Goal: Task Accomplishment & Management: Complete application form

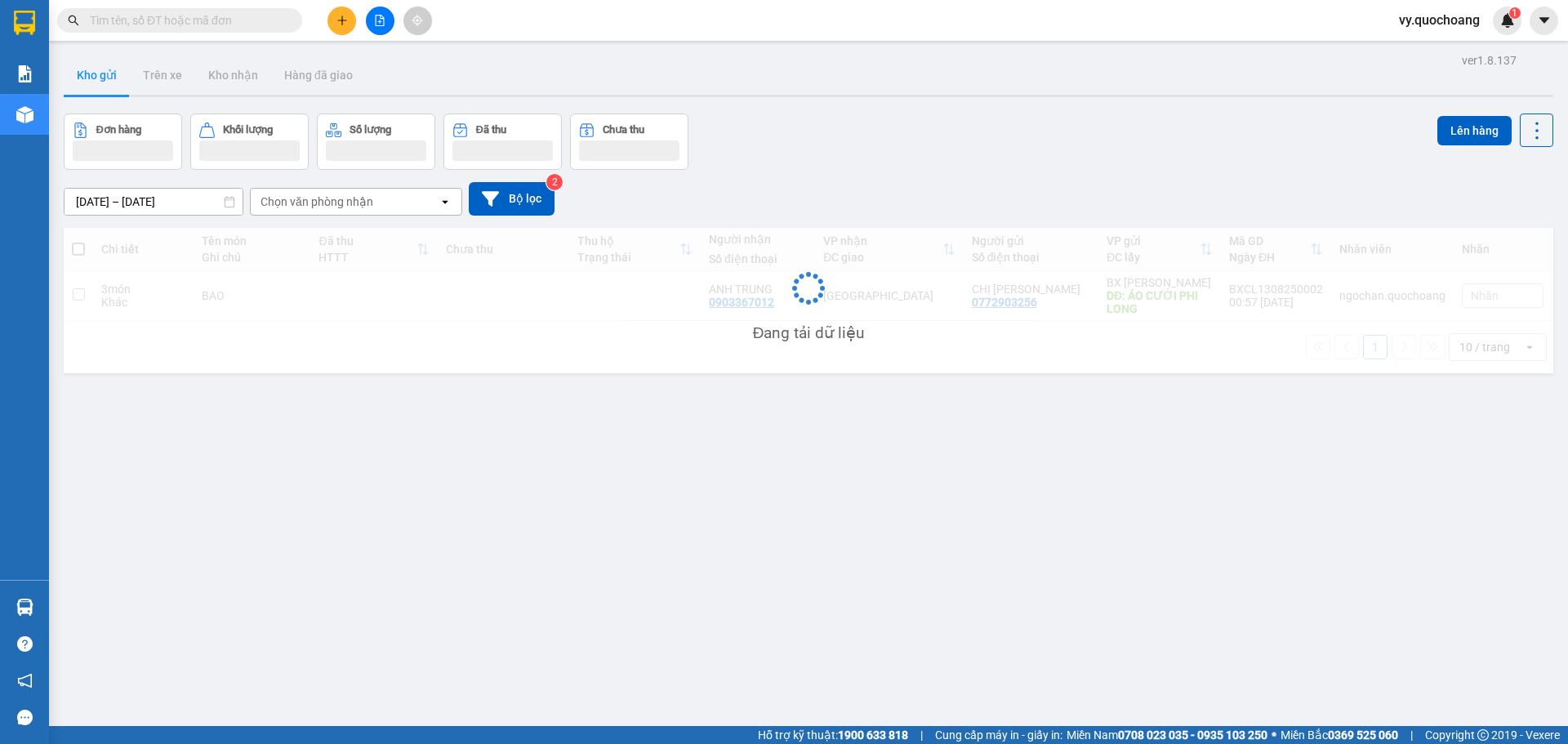
click at [1429, 18] on span "vy.quochoang" at bounding box center [1439, 20] width 107 height 21
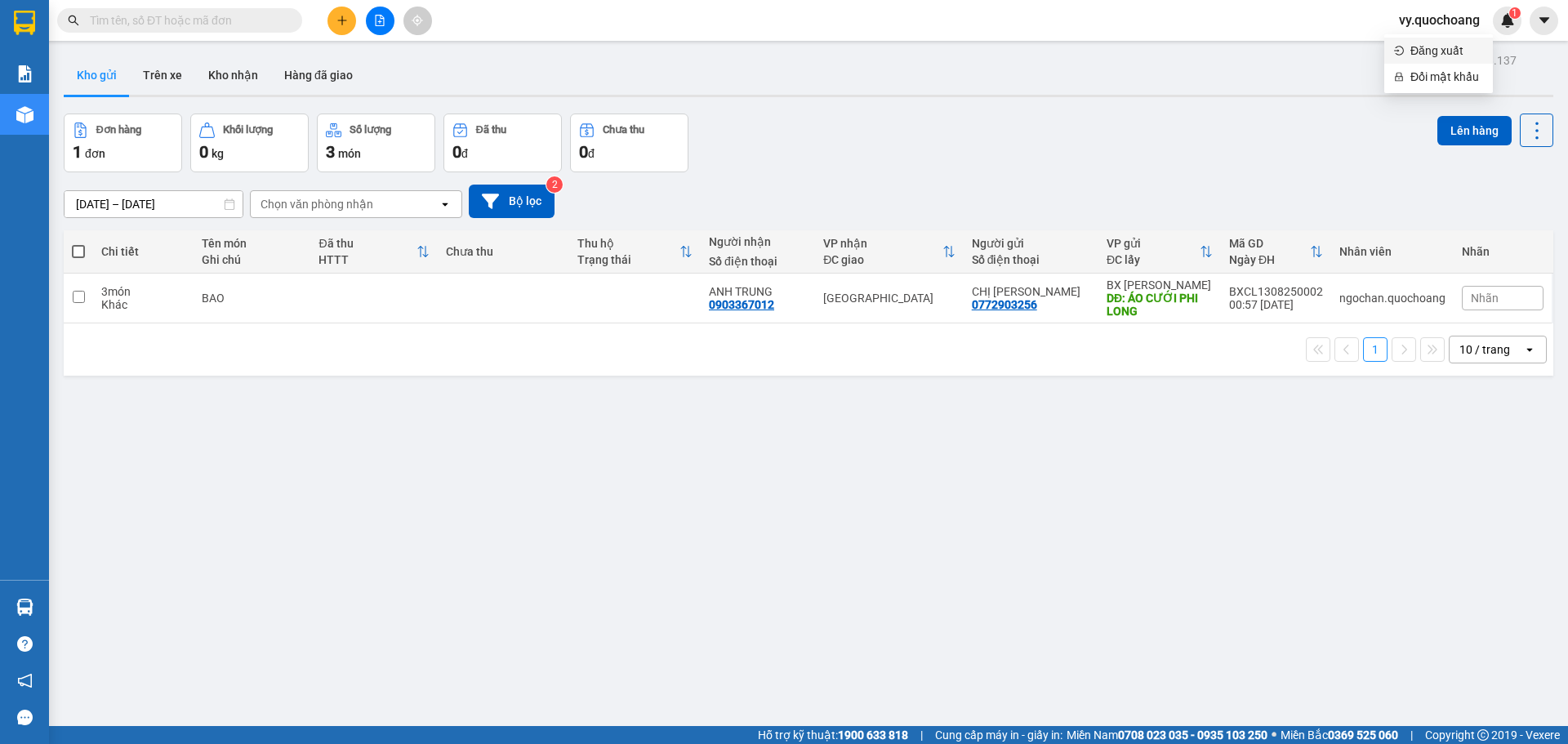
click at [1413, 53] on span "Đăng xuất" at bounding box center [1447, 50] width 73 height 18
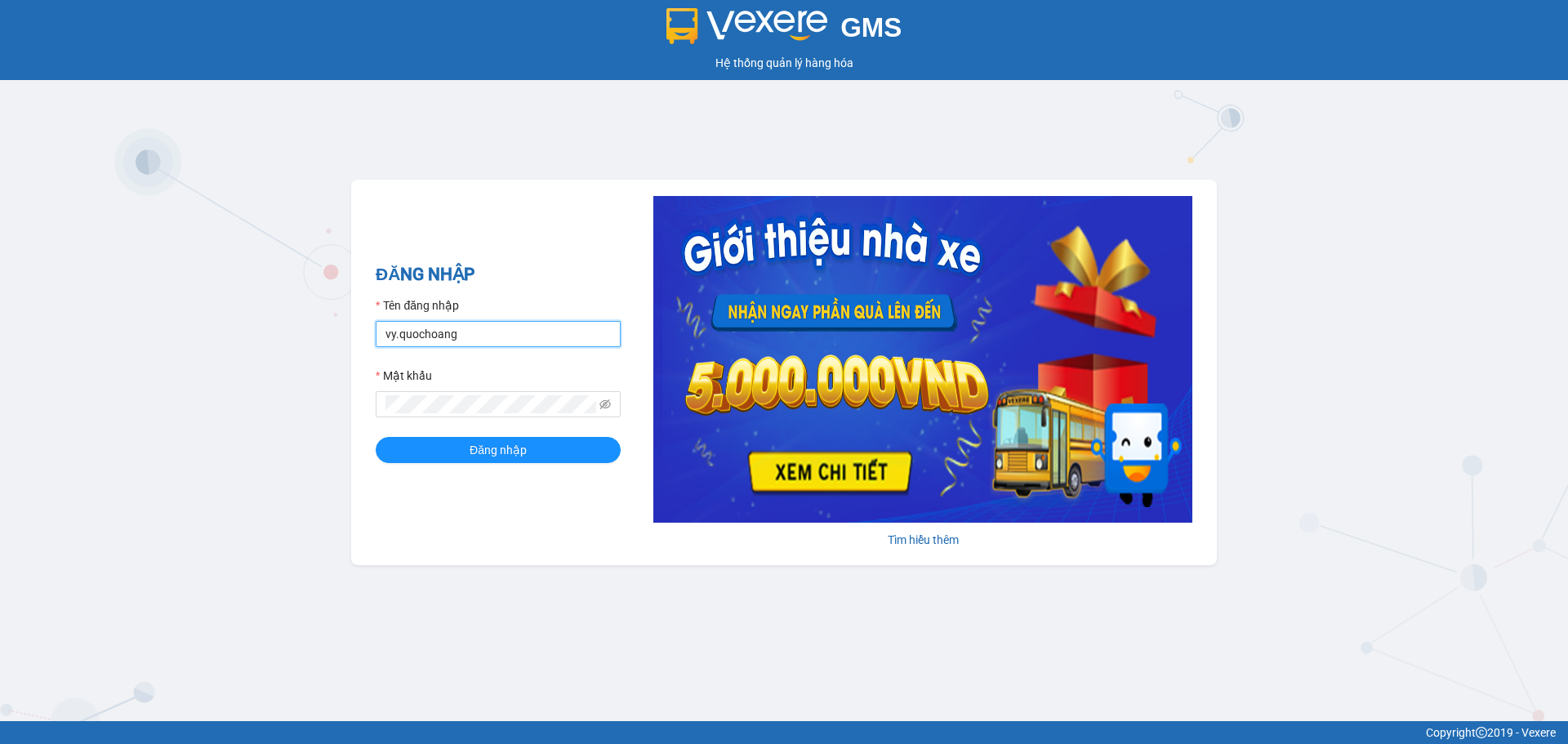
click at [397, 330] on input "vy.quochoang" at bounding box center [498, 334] width 245 height 27
type input "ngochan.quochoang"
click at [531, 447] on button "Đăng nhập" at bounding box center [498, 450] width 245 height 27
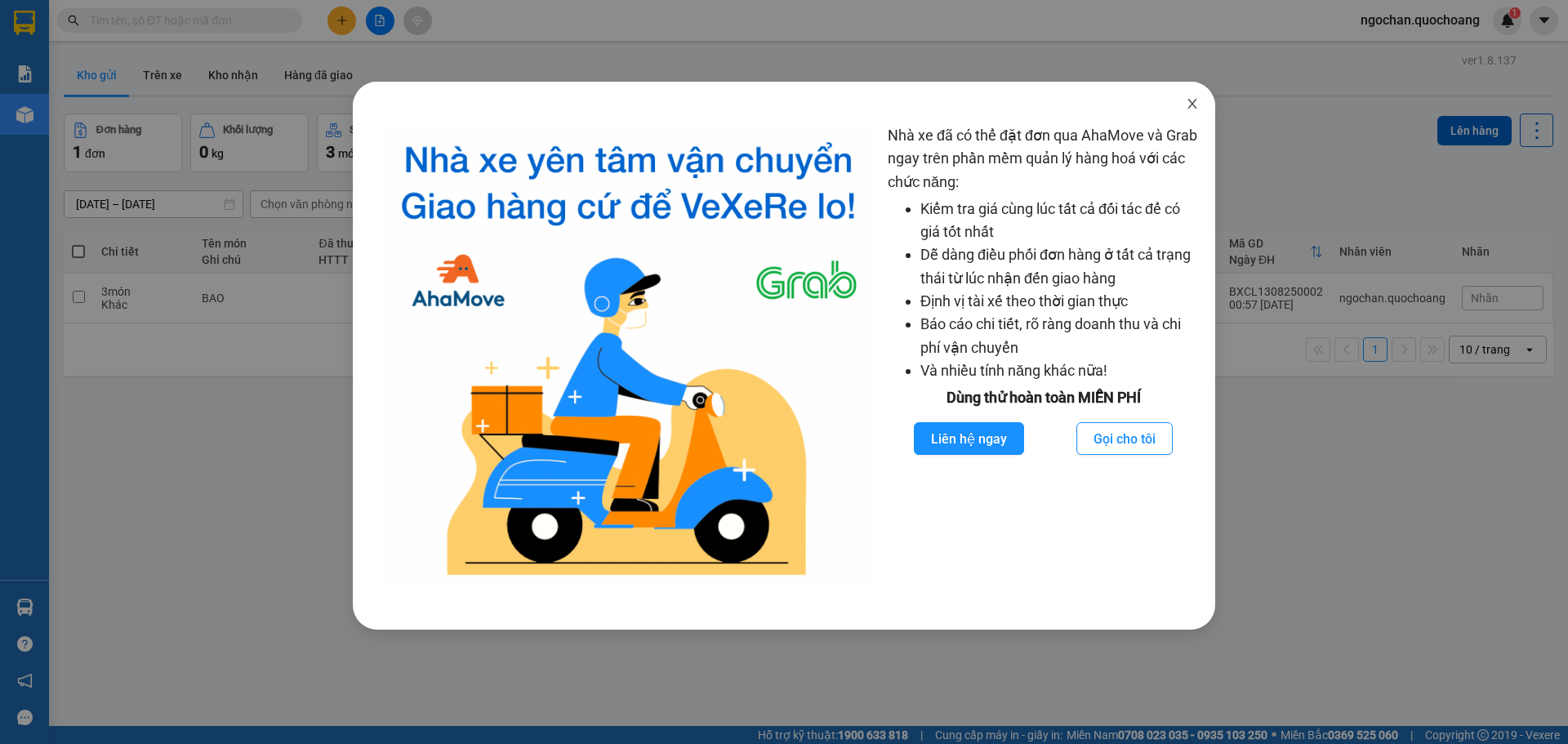
click at [1195, 102] on icon "close" at bounding box center [1192, 103] width 13 height 13
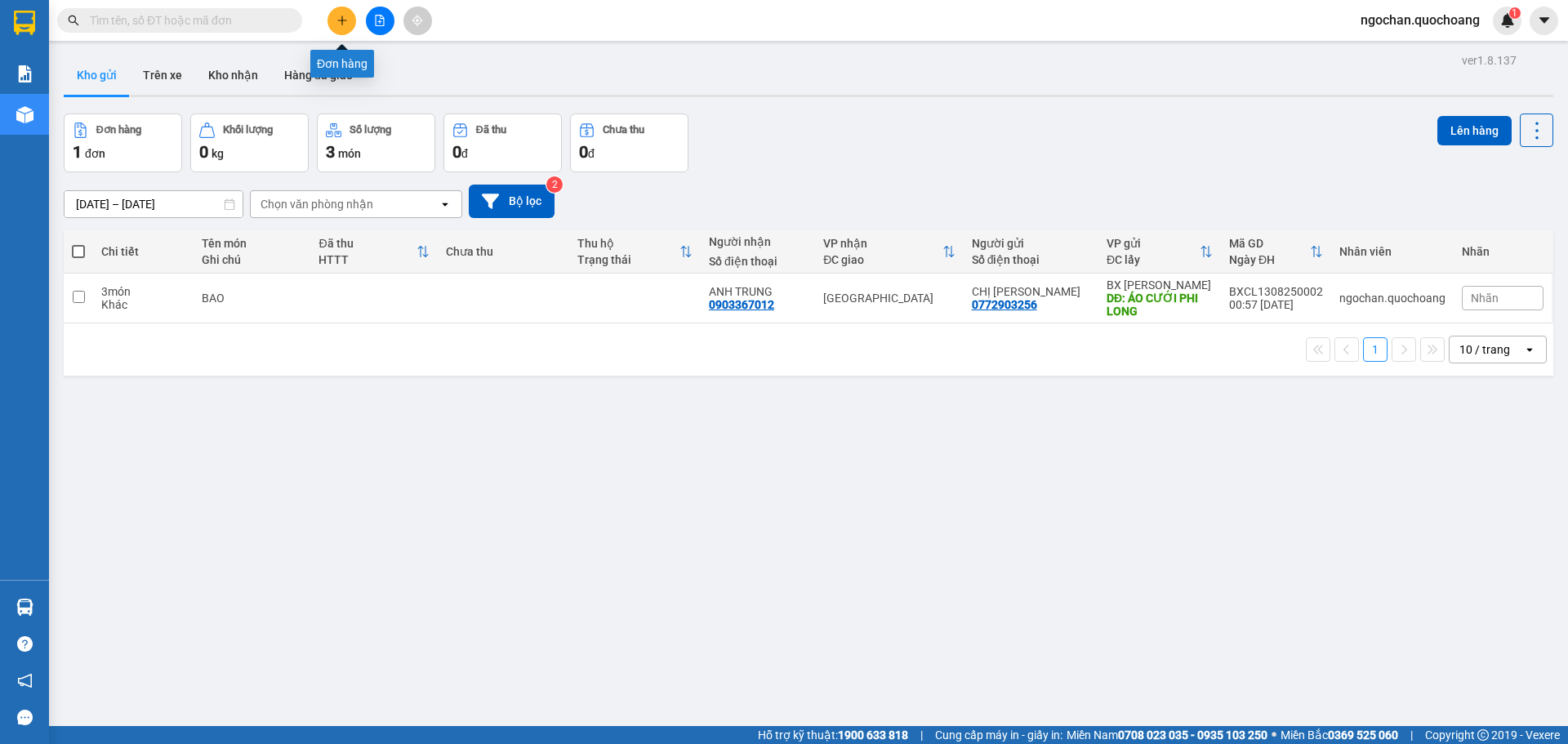
click at [344, 22] on icon "plus" at bounding box center [342, 20] width 11 height 11
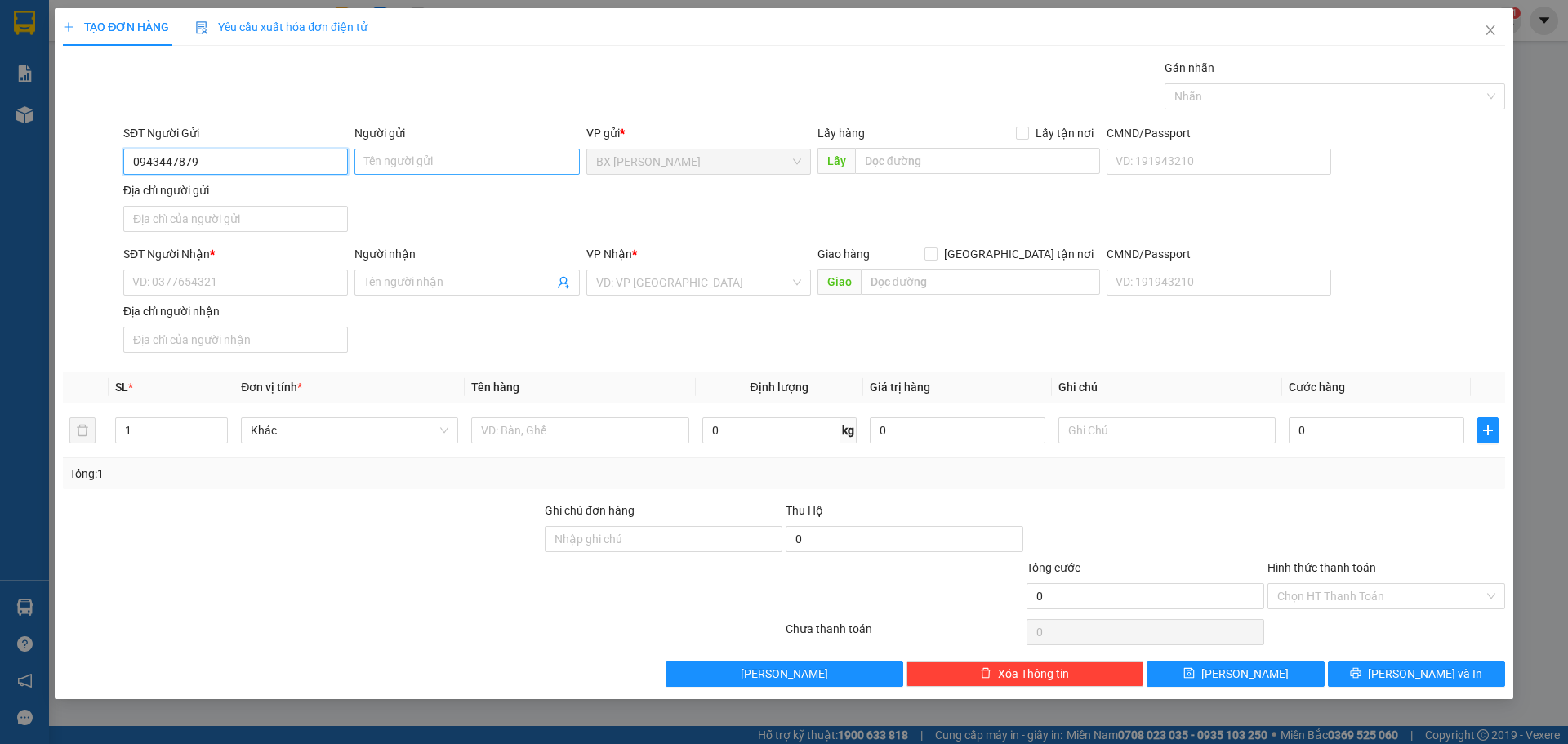
type input "0943447879"
click at [420, 158] on input "Người gửi" at bounding box center [466, 162] width 225 height 27
type input "CÔ CHIẾU ĐỊNH"
click at [223, 230] on input "Địa chỉ người gửi" at bounding box center [235, 219] width 225 height 27
click at [201, 291] on input "SĐT Người Nhận *" at bounding box center [235, 283] width 225 height 27
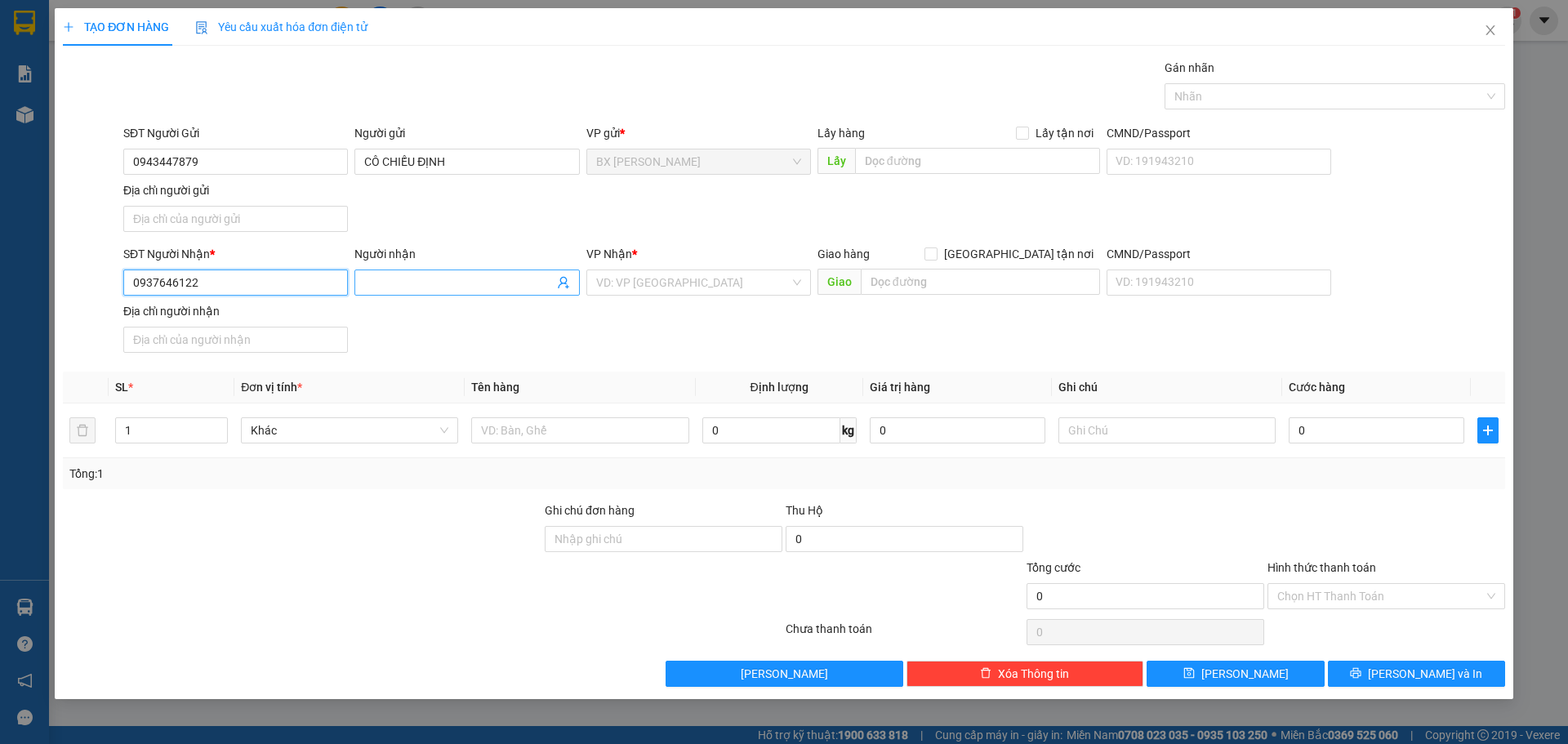
type input "0937646122"
click at [455, 280] on input "Người nhận" at bounding box center [458, 282] width 189 height 18
type input "CÔ CHIẾU NGUYÊN"
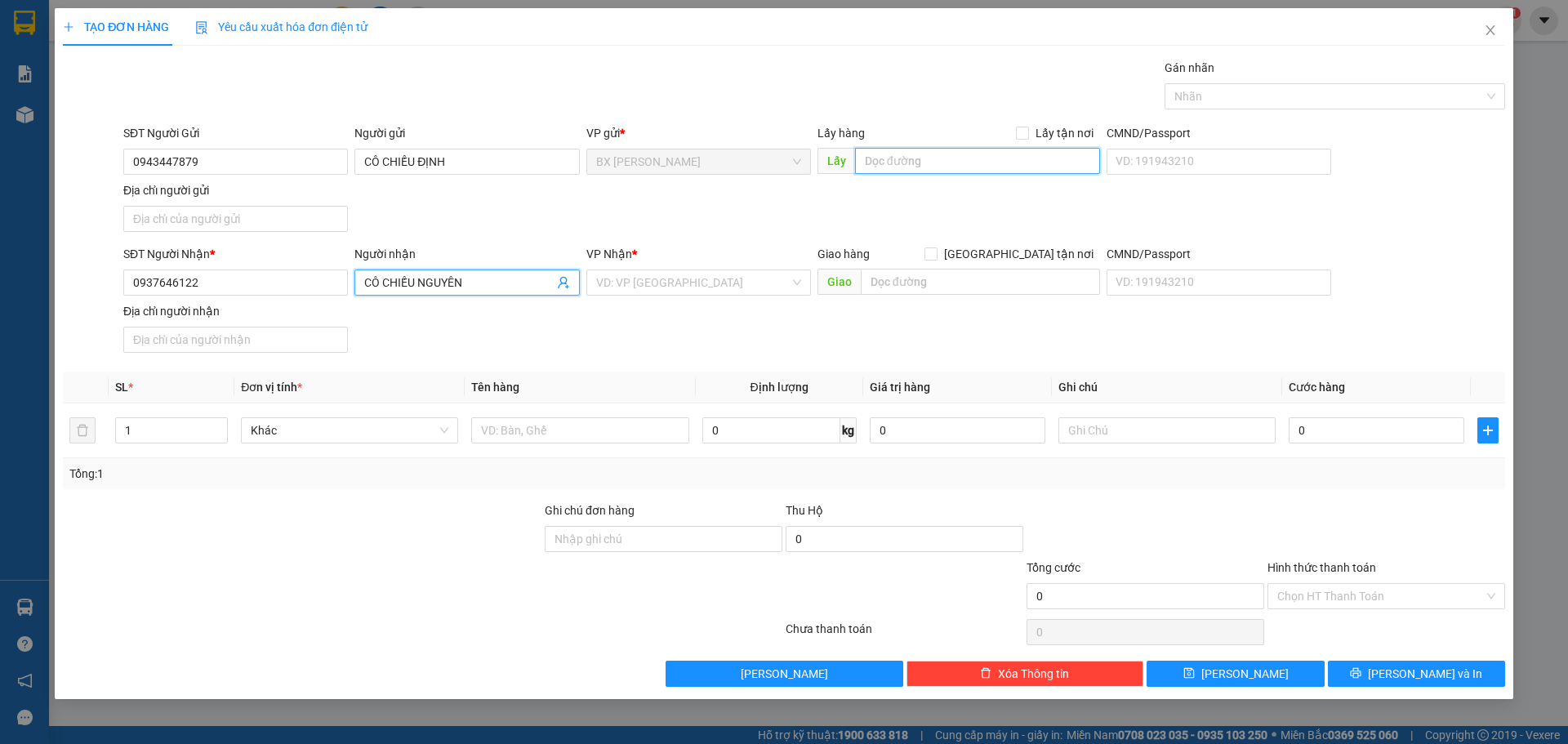
click at [944, 164] on input "text" at bounding box center [978, 161] width 245 height 27
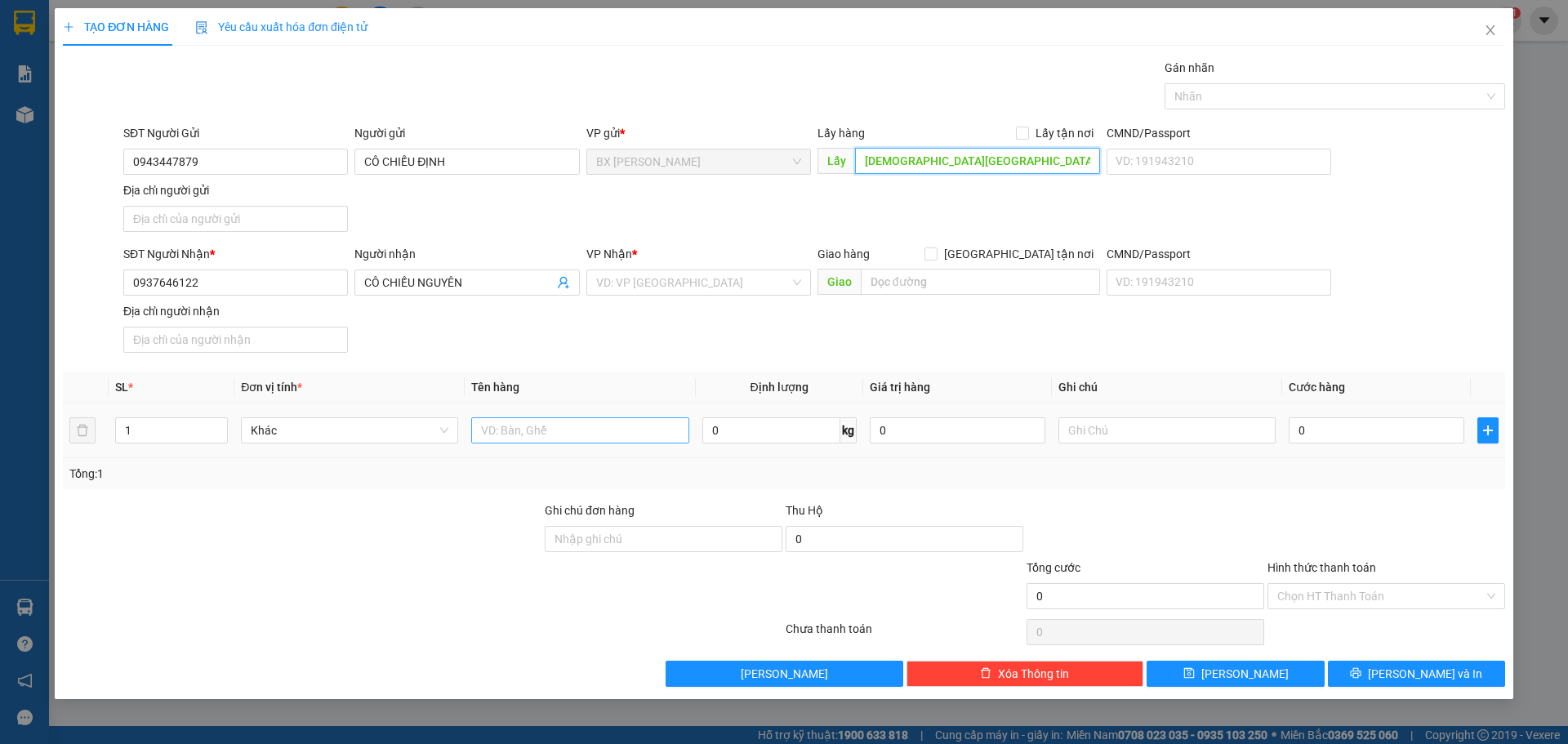
type input "CHÙA HƯNG THIỀN"
click at [548, 434] on input "text" at bounding box center [579, 431] width 217 height 27
type input "THÙNG"
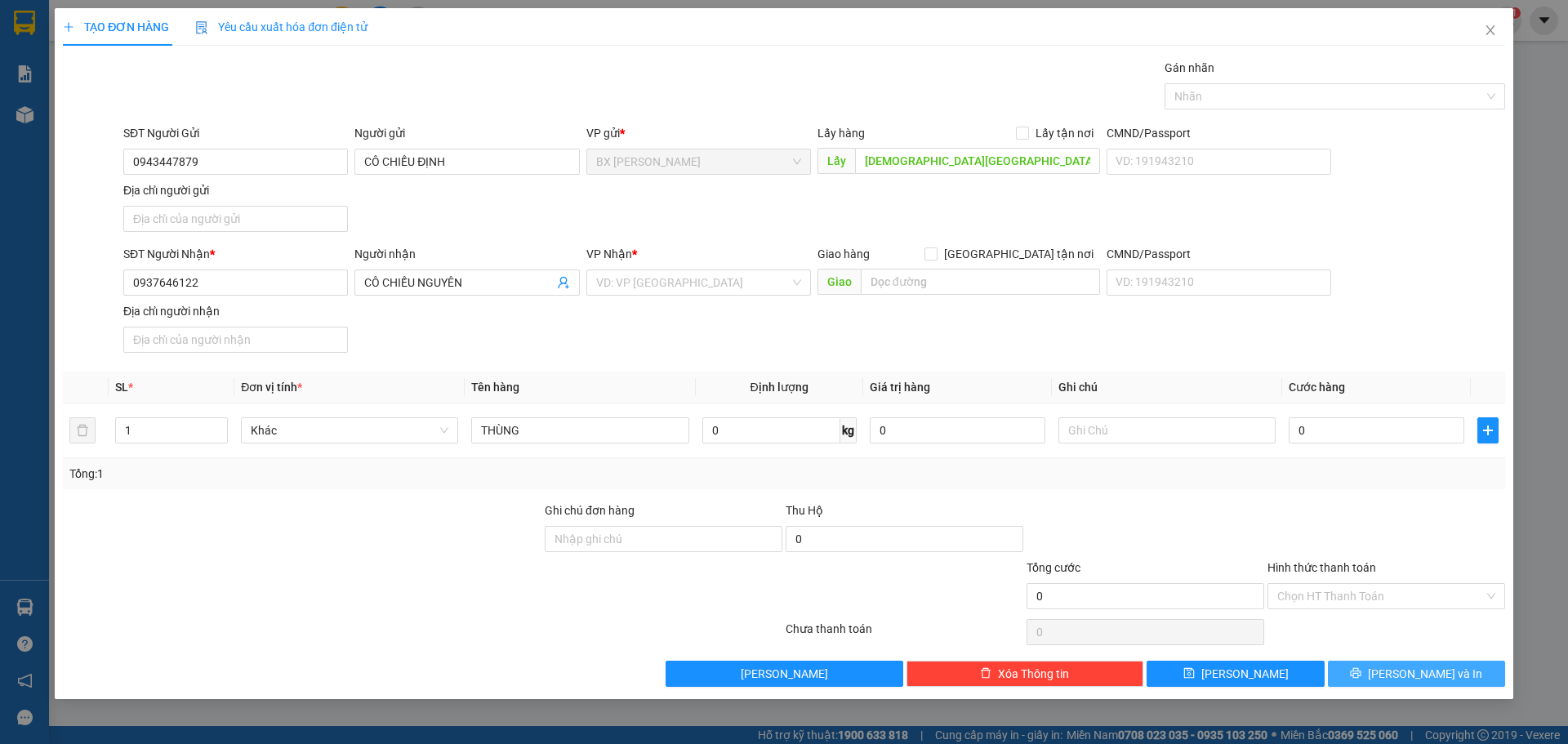
click at [1402, 672] on button "Lưu và In" at bounding box center [1416, 674] width 177 height 27
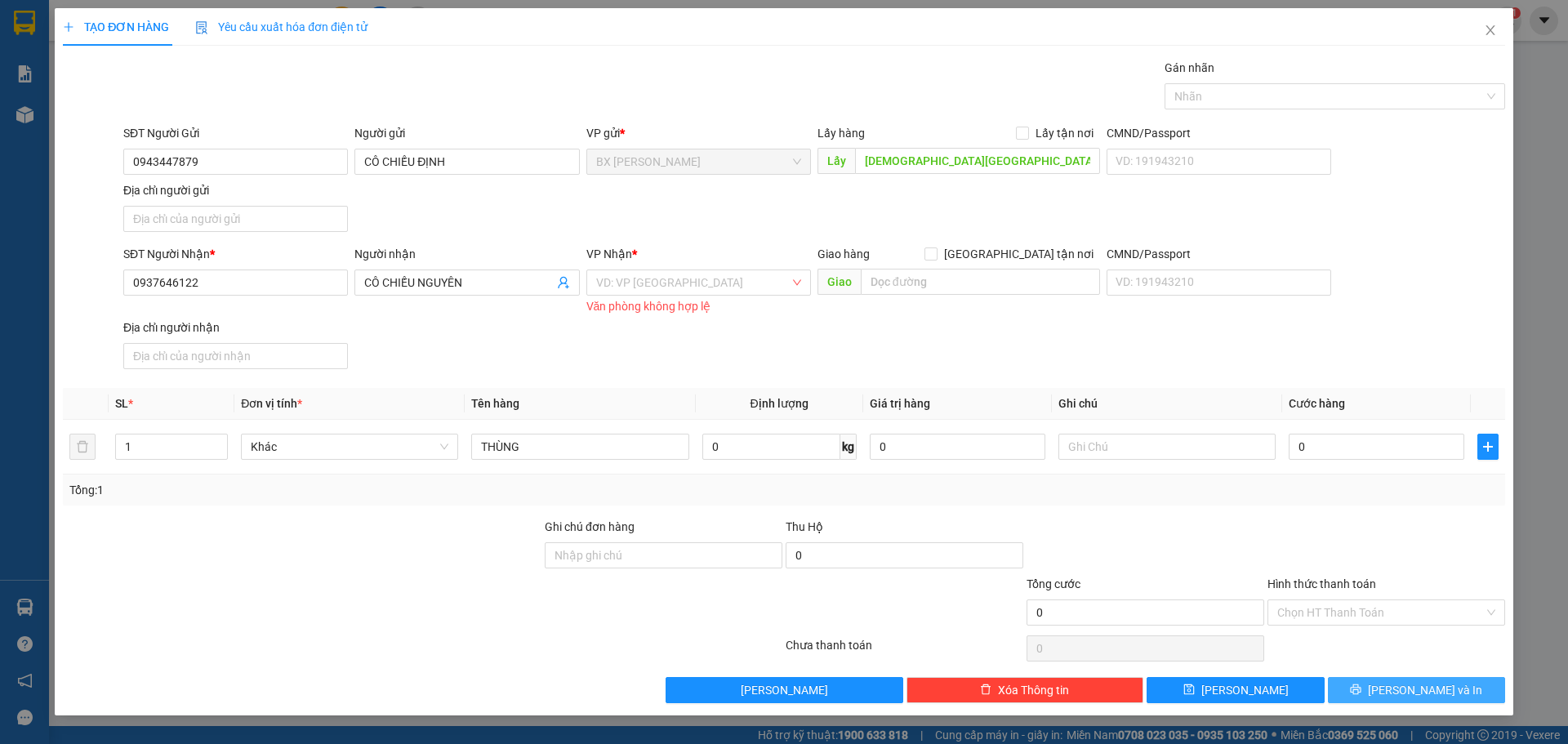
click at [1423, 689] on span "Lưu và In" at bounding box center [1425, 690] width 114 height 18
click at [800, 284] on div "VD: VP Sài Gòn" at bounding box center [699, 283] width 225 height 27
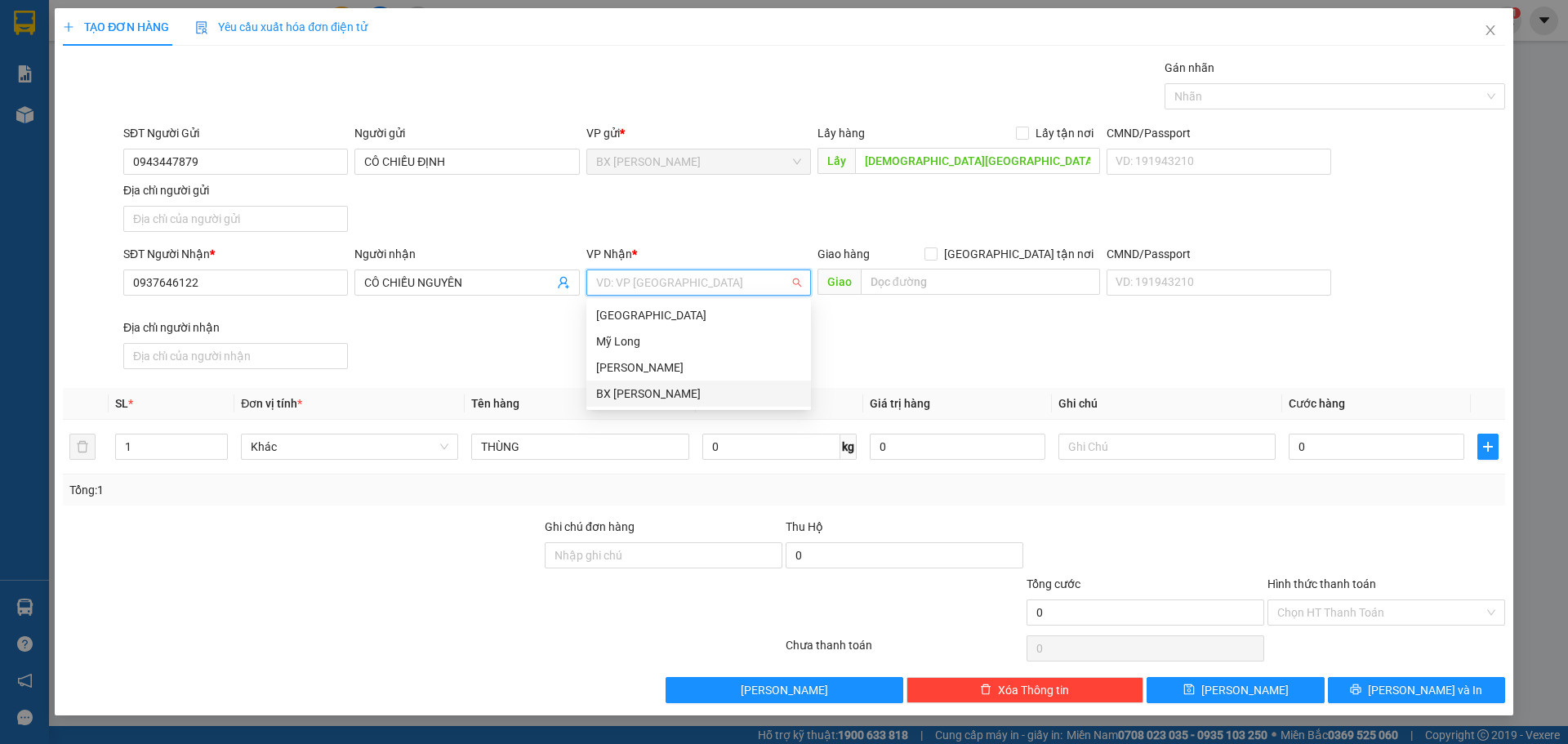
click at [694, 397] on div "BX [PERSON_NAME]" at bounding box center [699, 393] width 205 height 18
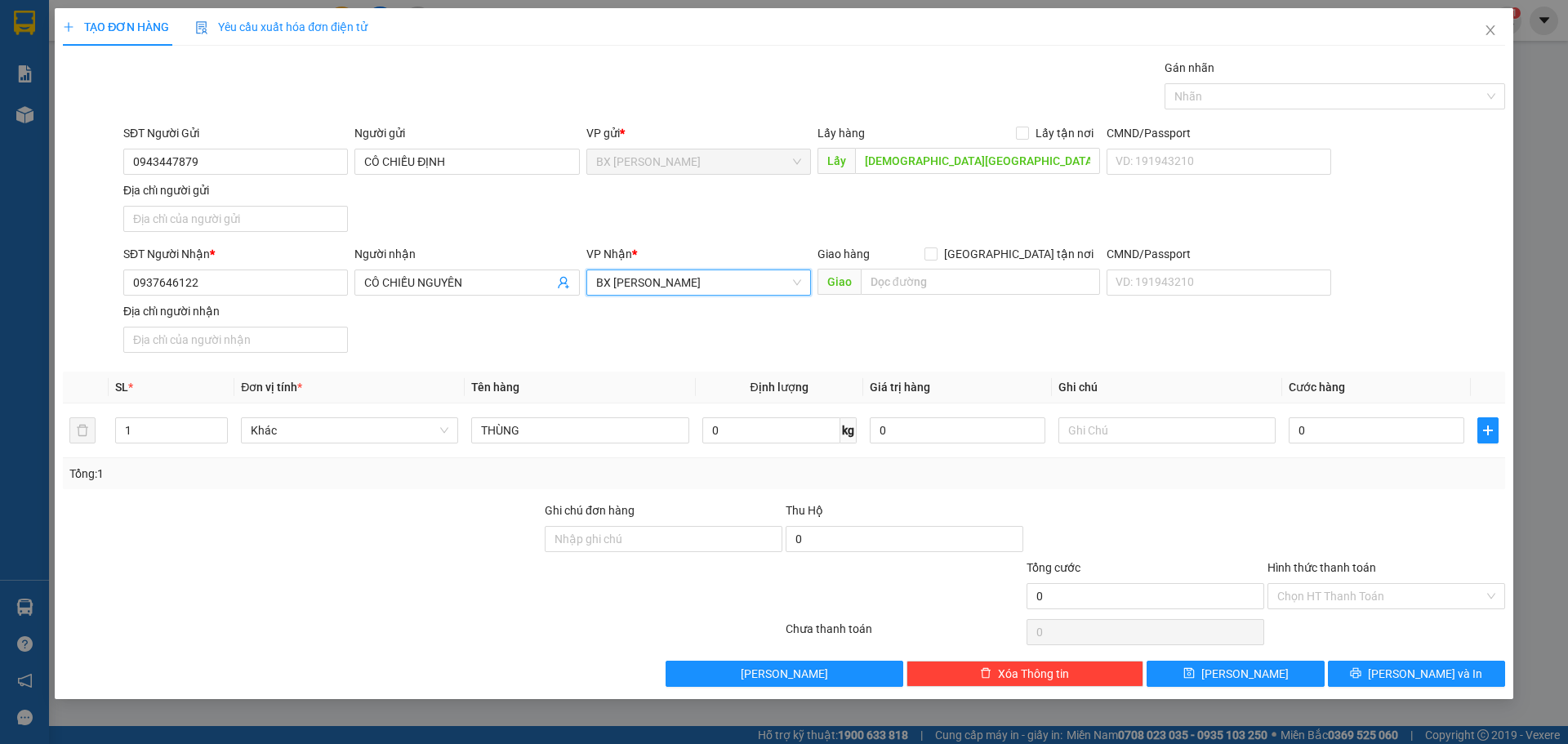
click at [685, 284] on span "BX [PERSON_NAME]" at bounding box center [699, 283] width 205 height 25
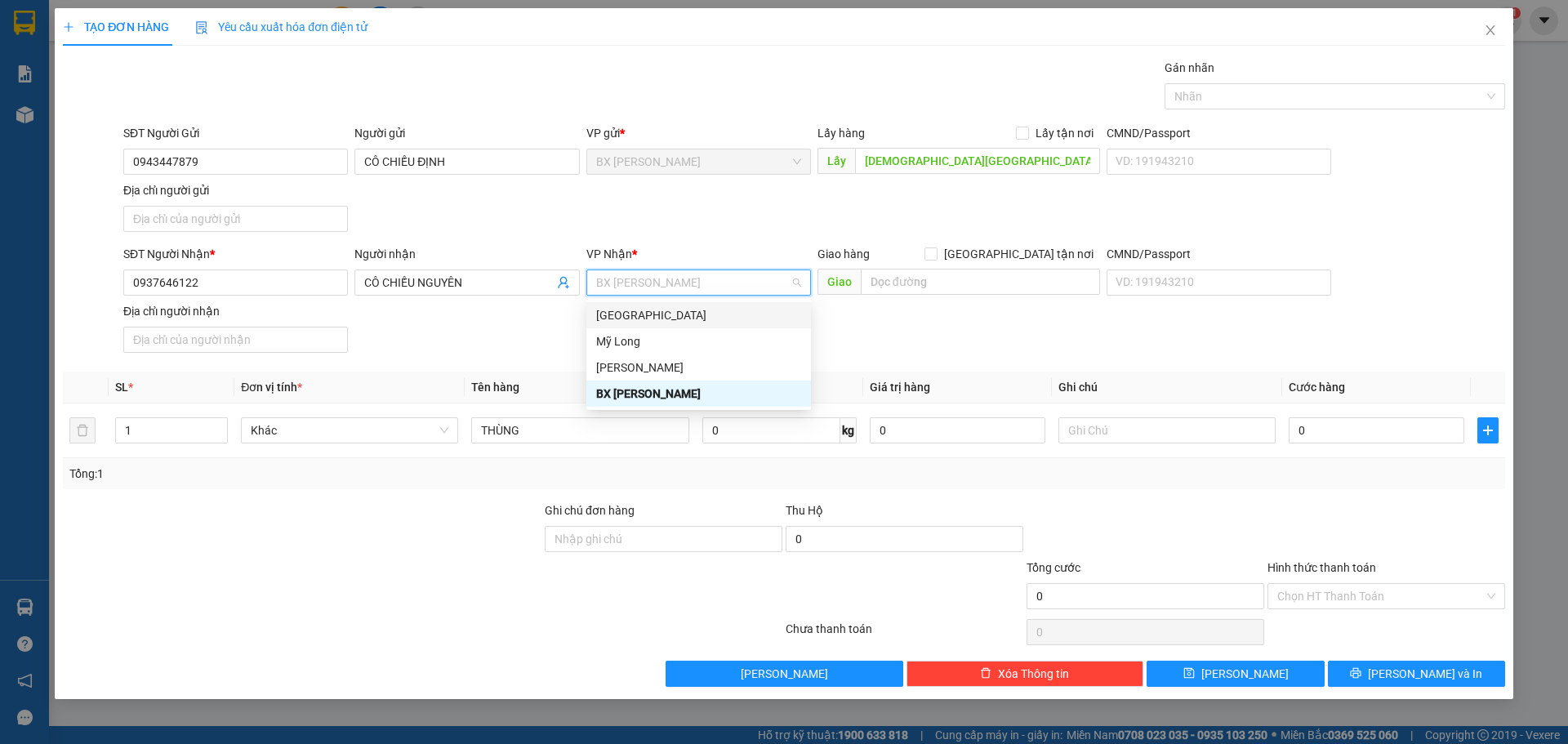
click at [708, 283] on span "BX [PERSON_NAME]" at bounding box center [699, 283] width 205 height 25
click at [678, 388] on div "BX [PERSON_NAME]" at bounding box center [699, 393] width 205 height 18
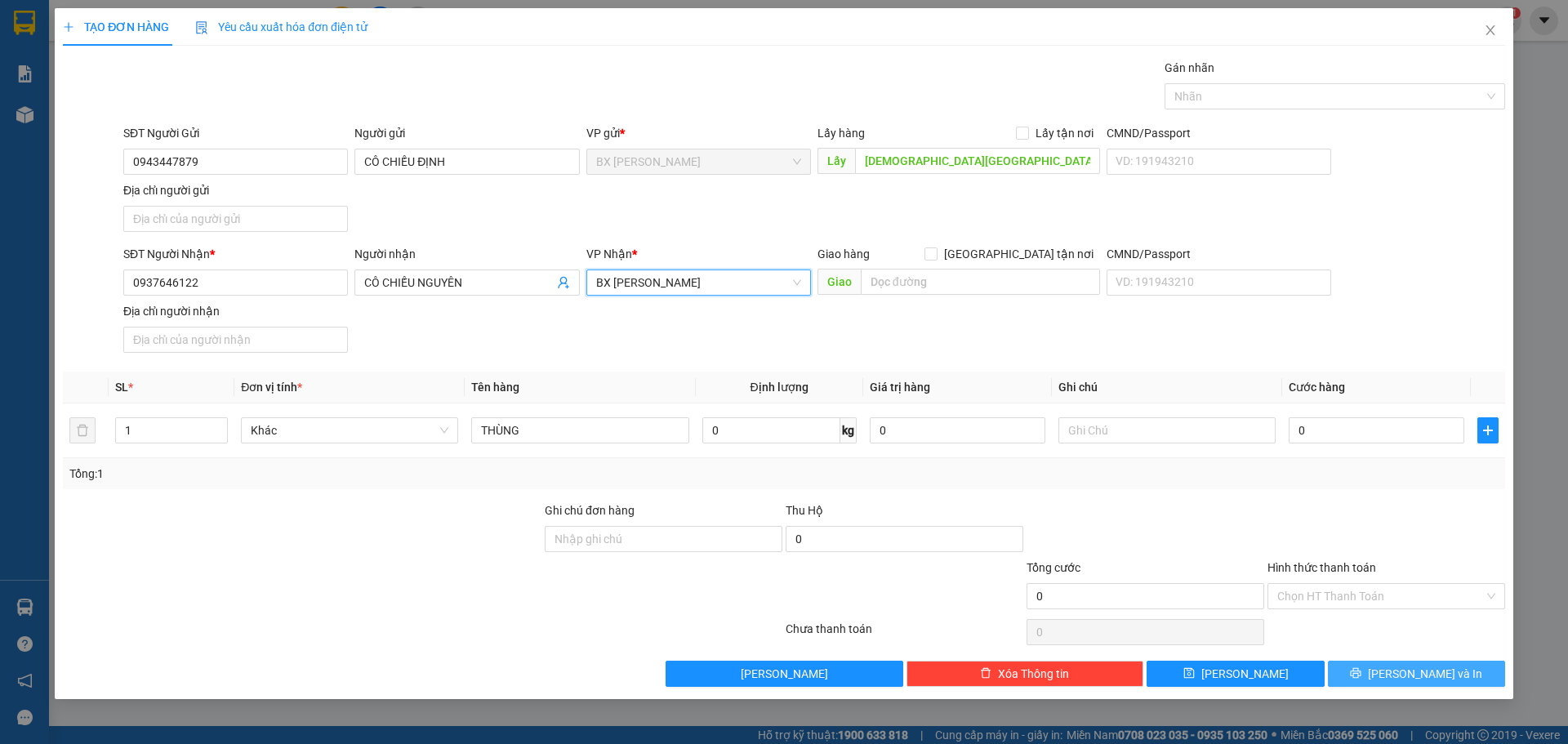
click at [1394, 664] on button "Lưu và In" at bounding box center [1416, 674] width 177 height 27
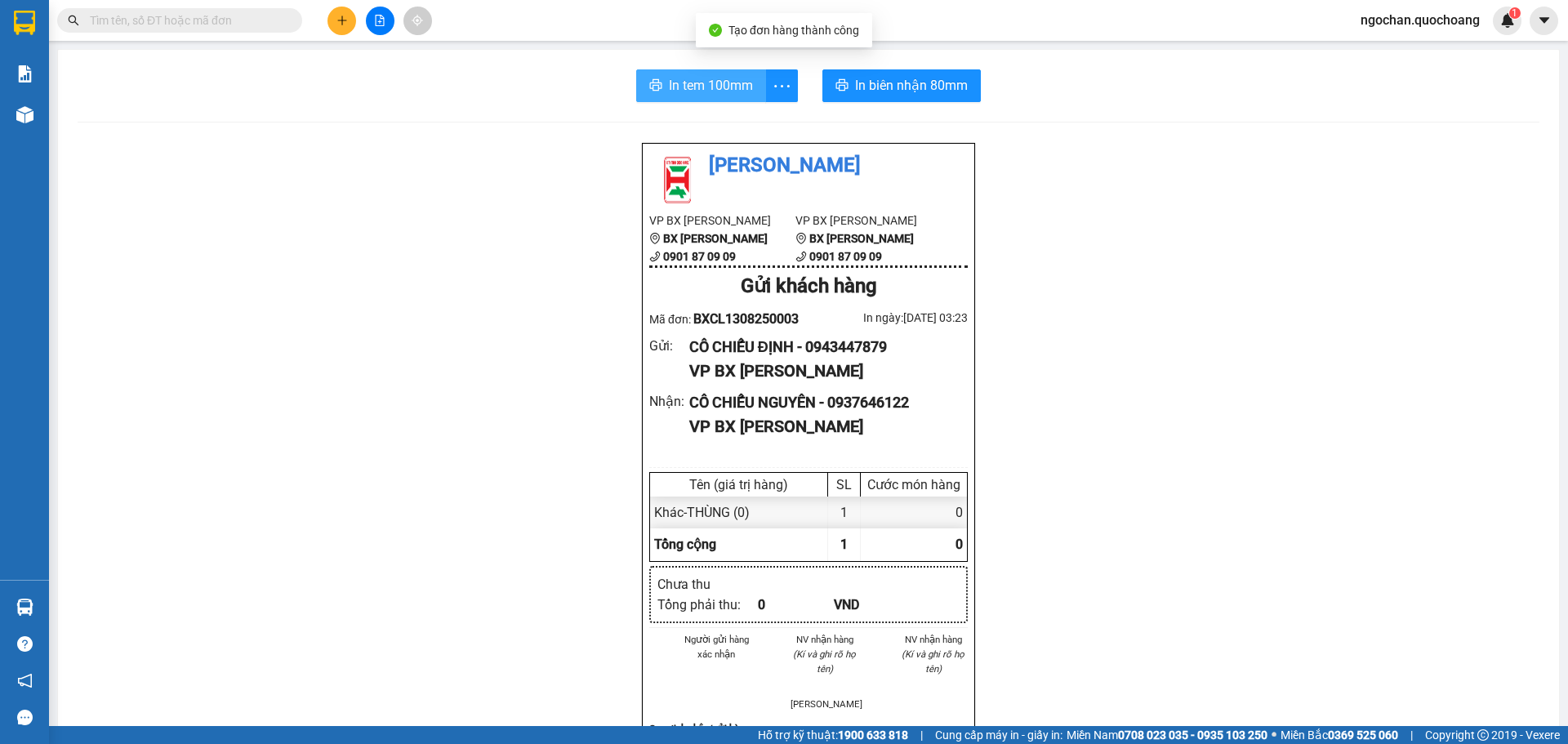
click at [704, 75] on span "In tem 100mm" at bounding box center [711, 85] width 84 height 21
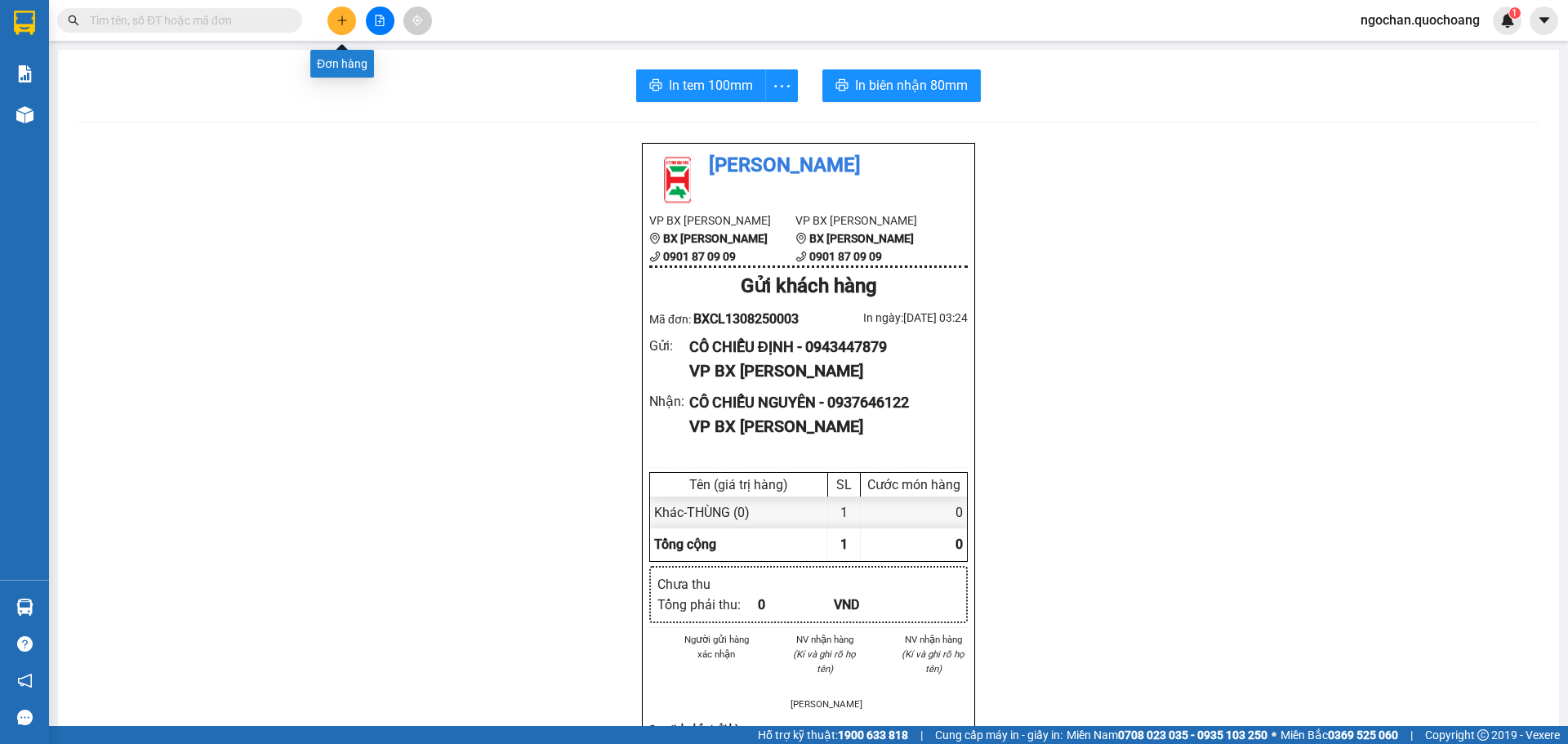
click at [345, 18] on icon "plus" at bounding box center [342, 20] width 11 height 11
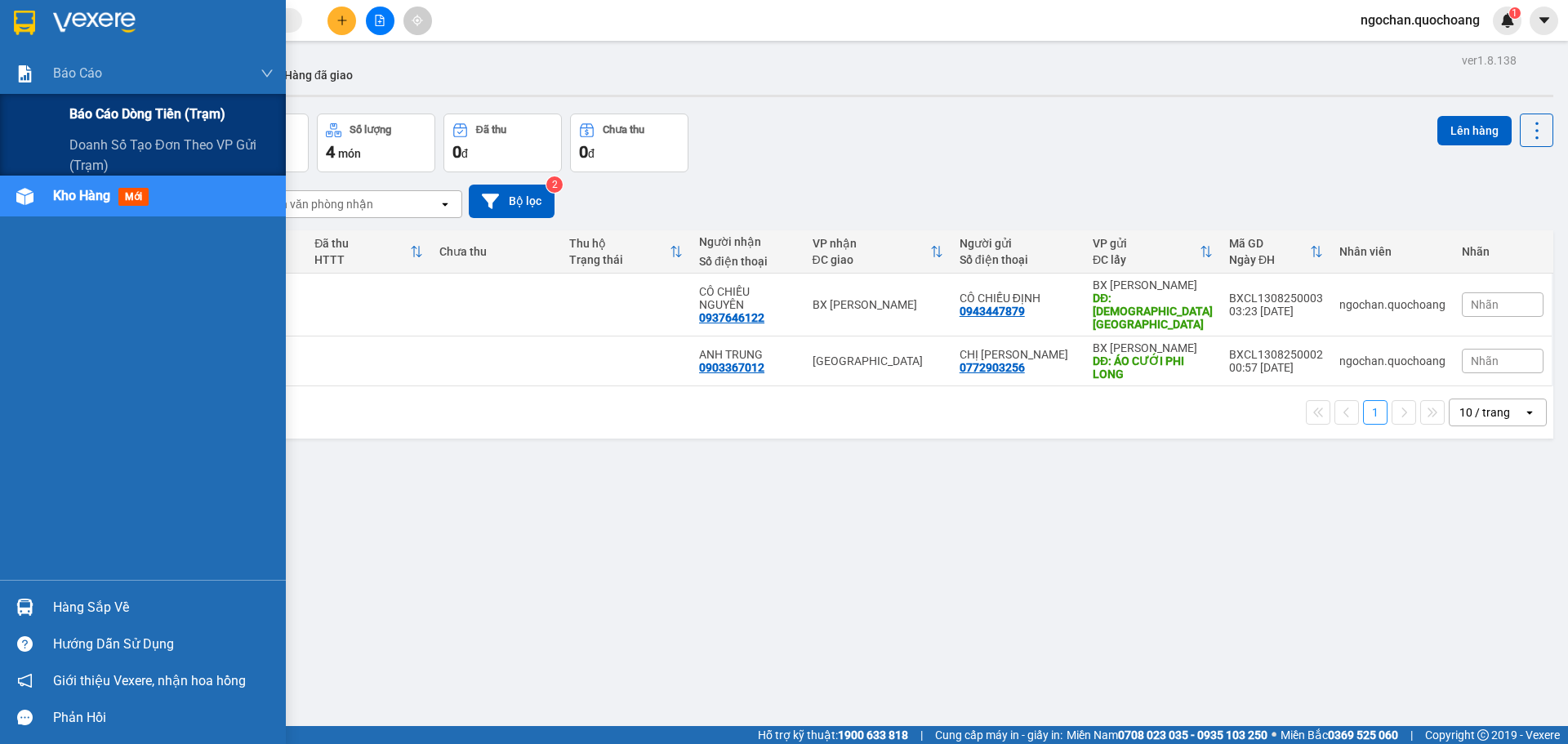
click at [100, 111] on span "Báo cáo dòng tiền (trạm)" at bounding box center [147, 114] width 156 height 21
